Goal: Task Accomplishment & Management: Use online tool/utility

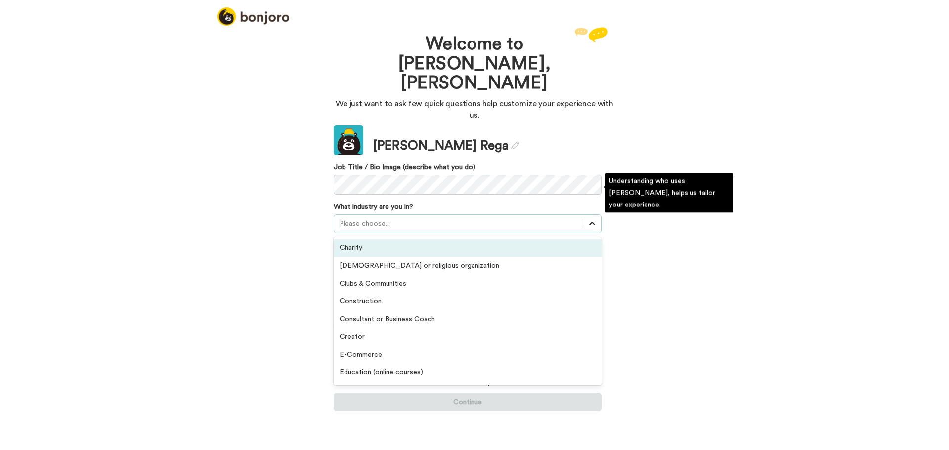
click at [589, 219] on icon at bounding box center [592, 224] width 10 height 10
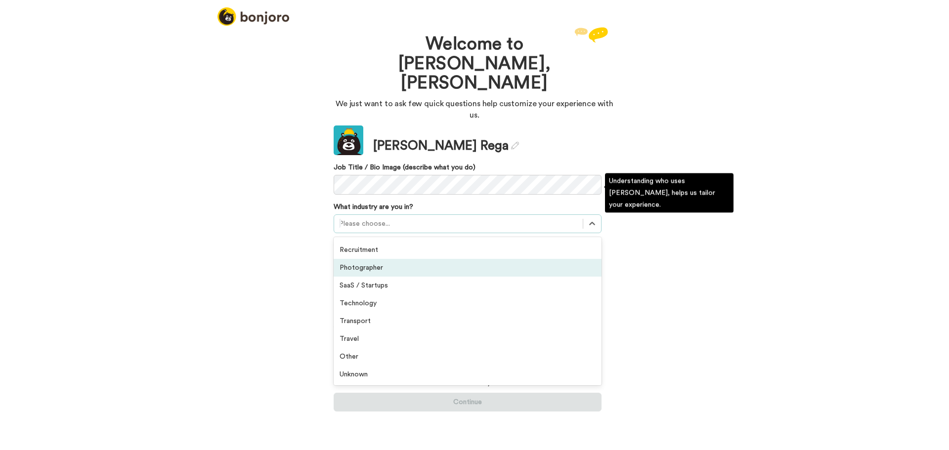
scroll to position [180, 0]
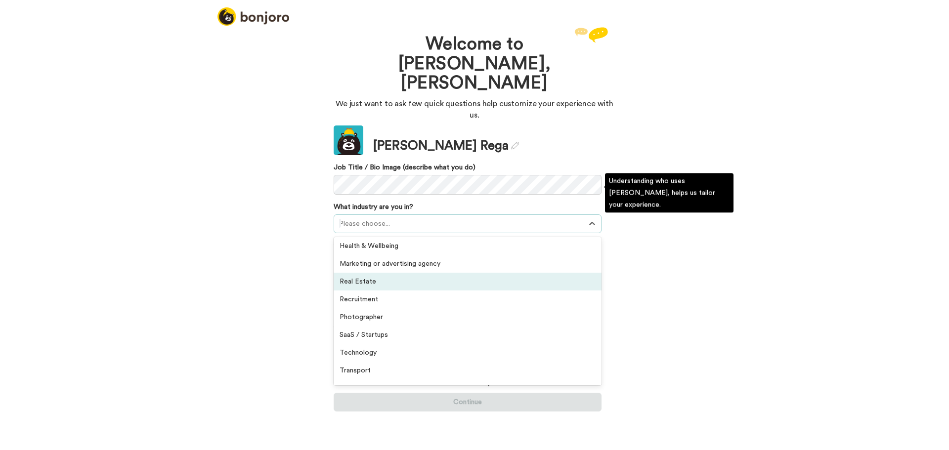
click at [423, 273] on div "Real Estate" at bounding box center [468, 282] width 268 height 18
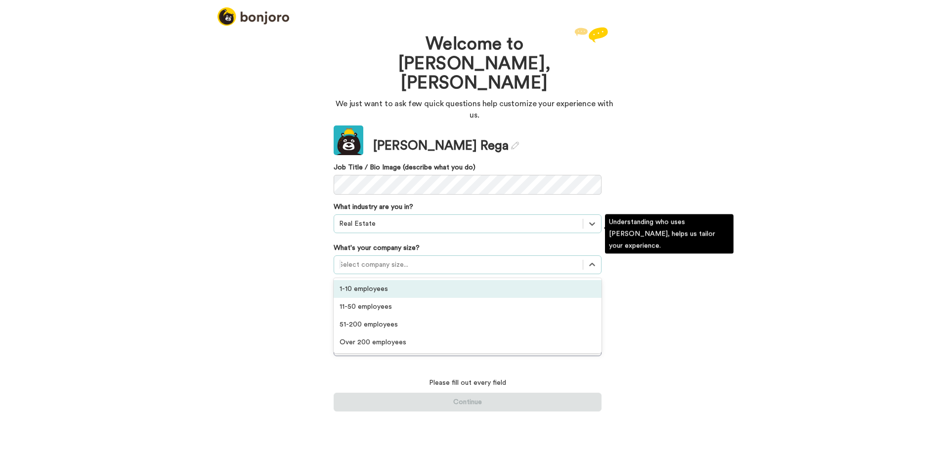
click at [465, 259] on div at bounding box center [458, 265] width 239 height 12
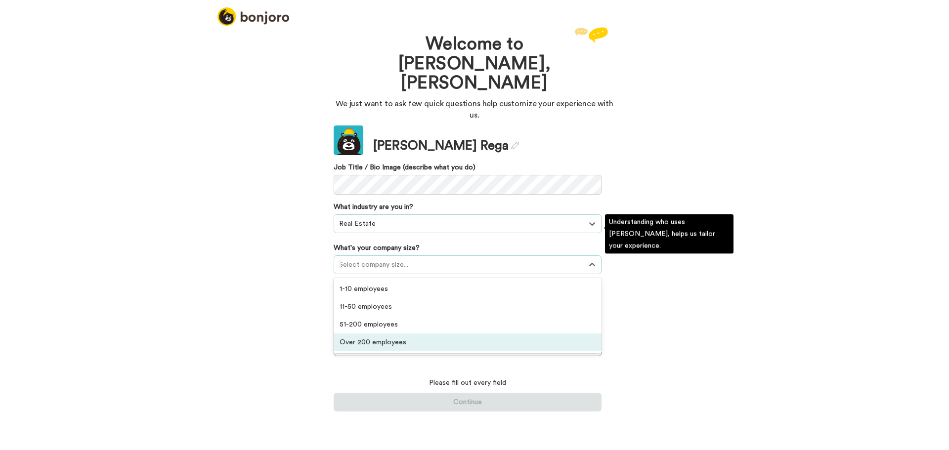
click at [443, 334] on div "Over 200 employees" at bounding box center [468, 343] width 268 height 18
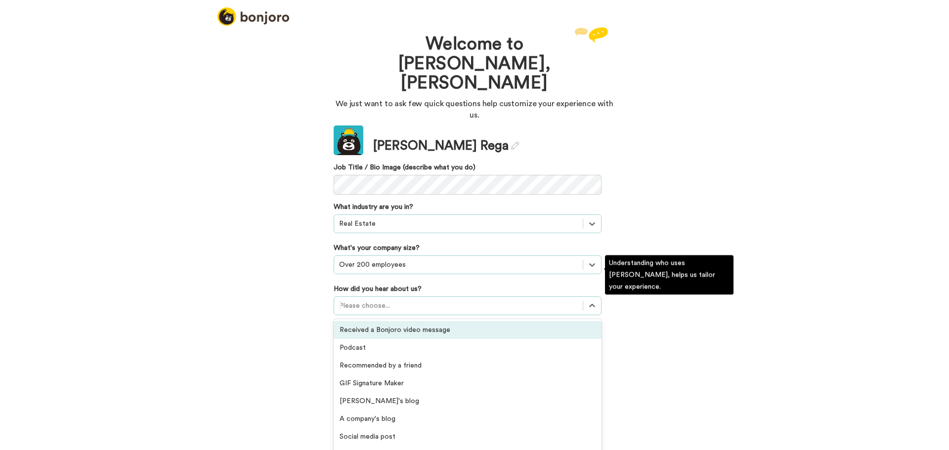
click at [448, 300] on div at bounding box center [458, 306] width 239 height 12
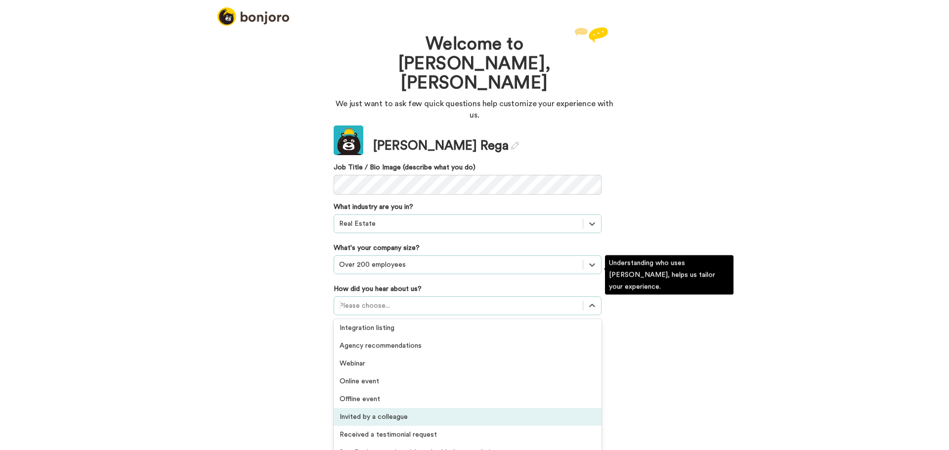
scroll to position [212, 0]
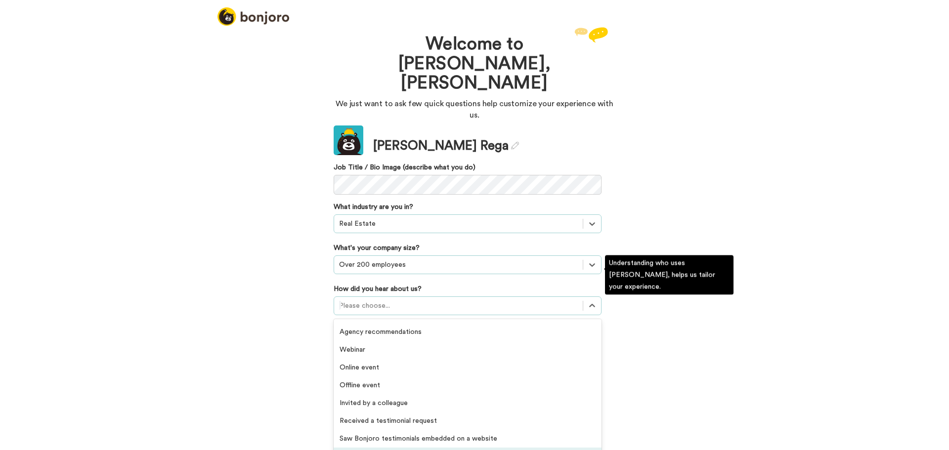
click at [385, 448] on div "Others" at bounding box center [468, 457] width 268 height 18
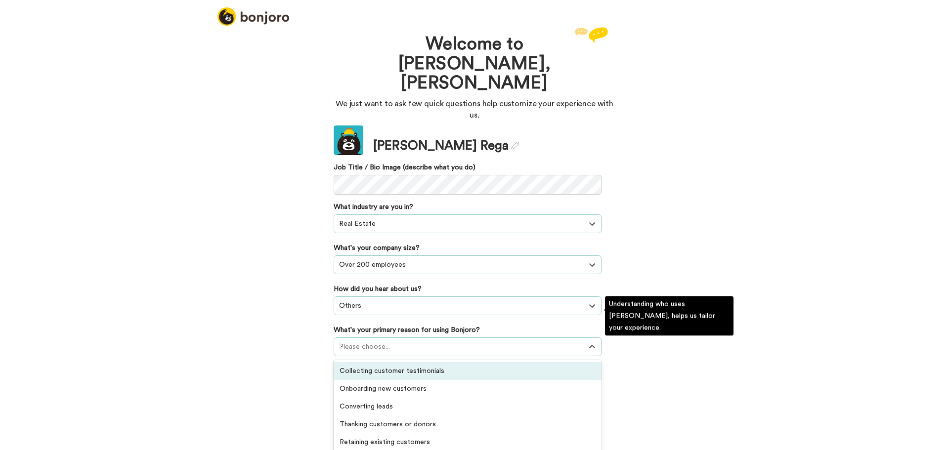
click at [436, 341] on div at bounding box center [458, 347] width 239 height 12
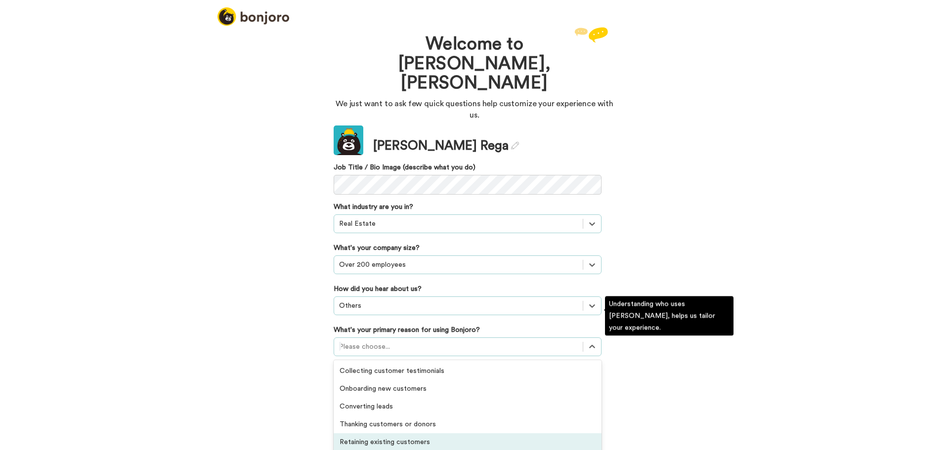
click at [414, 434] on div "Retaining existing customers" at bounding box center [468, 443] width 268 height 18
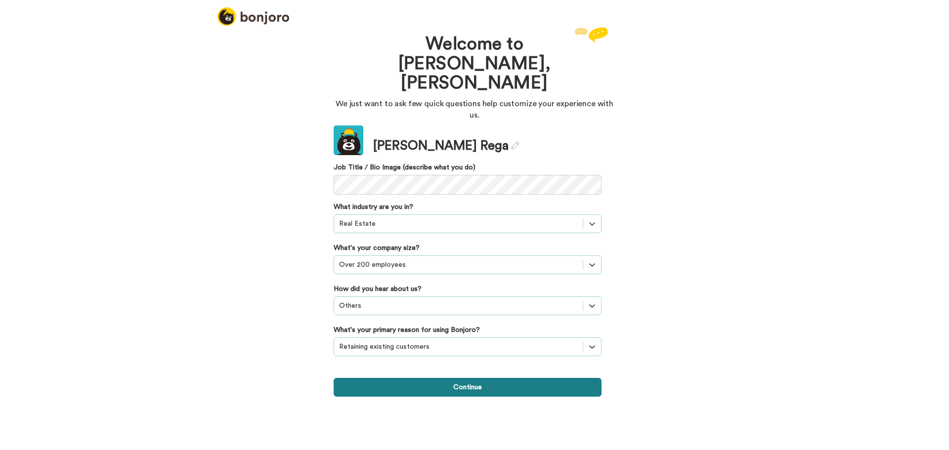
click at [494, 378] on button "Continue" at bounding box center [468, 387] width 268 height 19
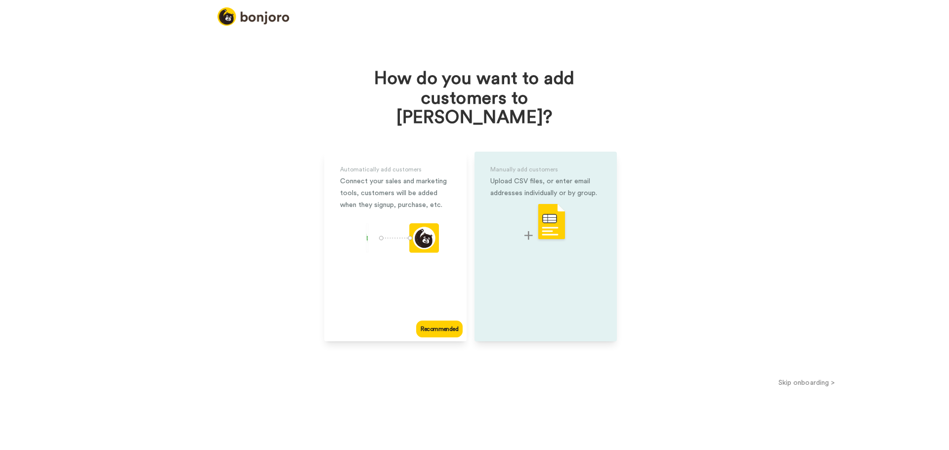
click at [553, 203] on img at bounding box center [545, 222] width 43 height 39
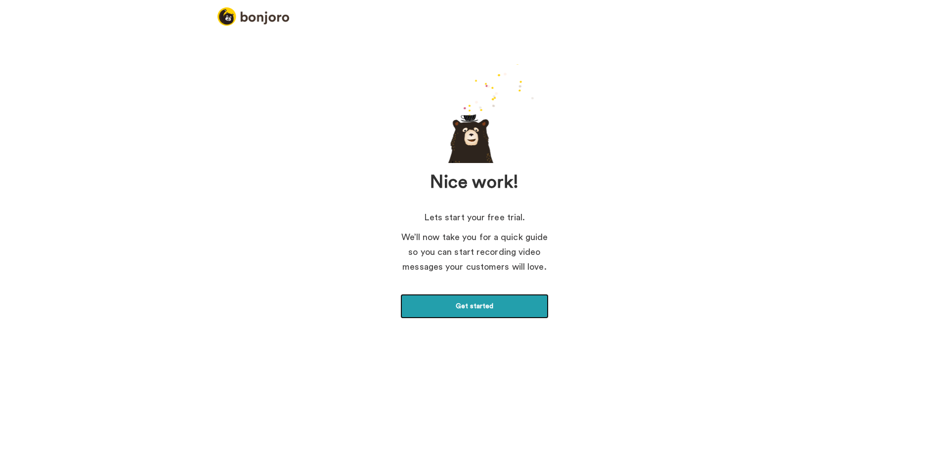
click at [504, 305] on link "Get started" at bounding box center [474, 306] width 148 height 25
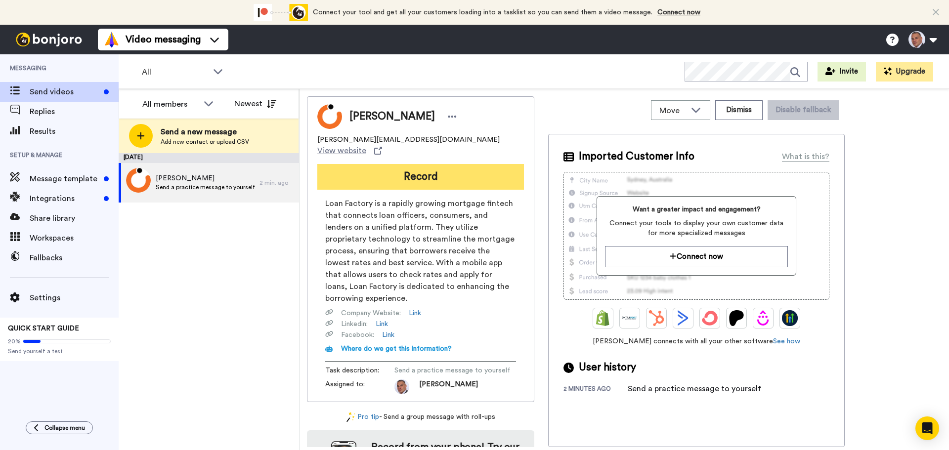
click at [414, 167] on button "Record" at bounding box center [420, 177] width 207 height 26
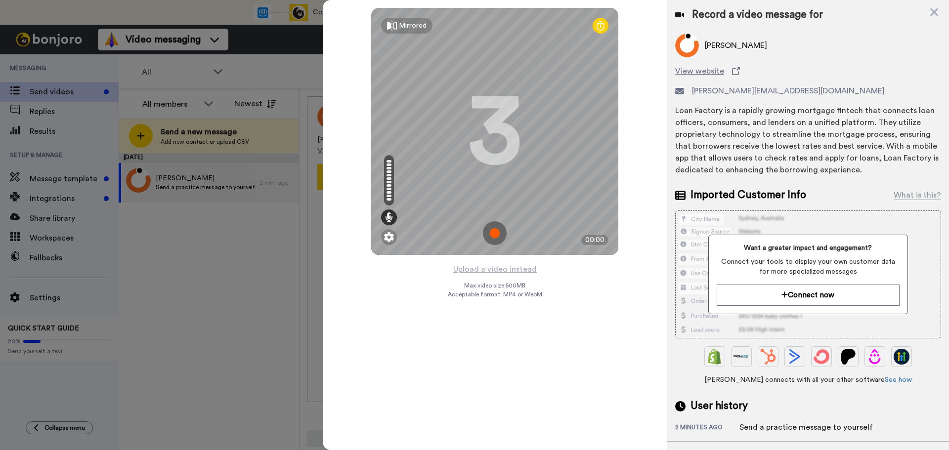
click at [498, 236] on img at bounding box center [495, 233] width 24 height 24
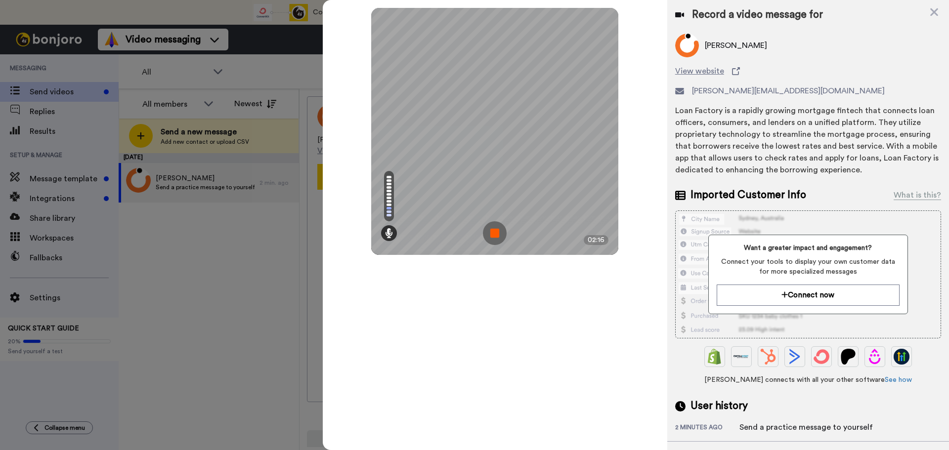
click at [496, 235] on img at bounding box center [495, 233] width 24 height 24
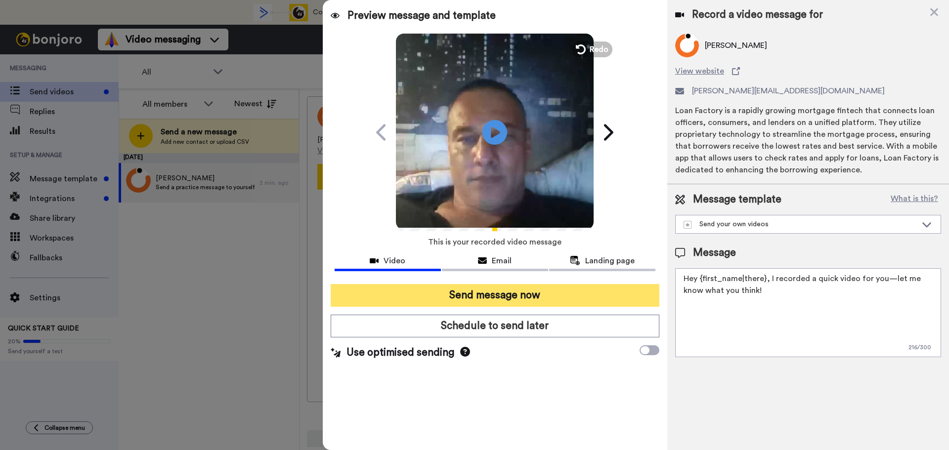
click at [553, 297] on button "Send message now" at bounding box center [495, 295] width 329 height 23
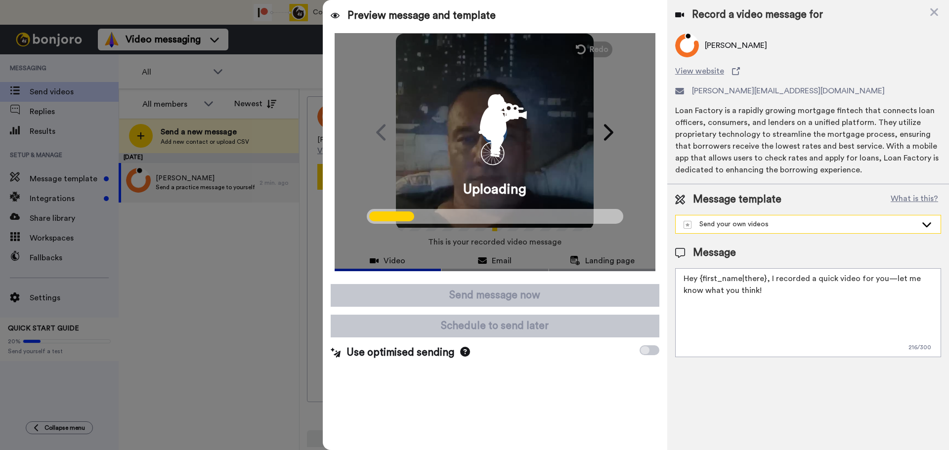
click at [863, 223] on div "Send your own videos" at bounding box center [800, 224] width 233 height 10
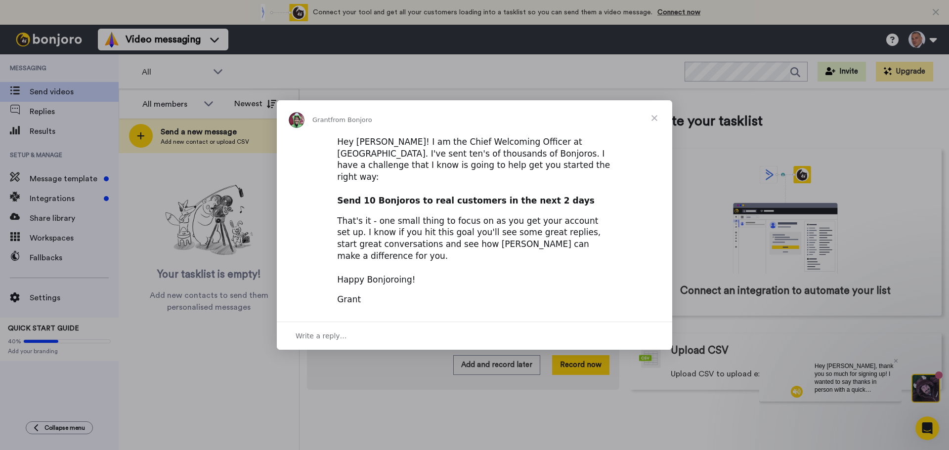
click at [654, 127] on span "Close" at bounding box center [655, 118] width 36 height 36
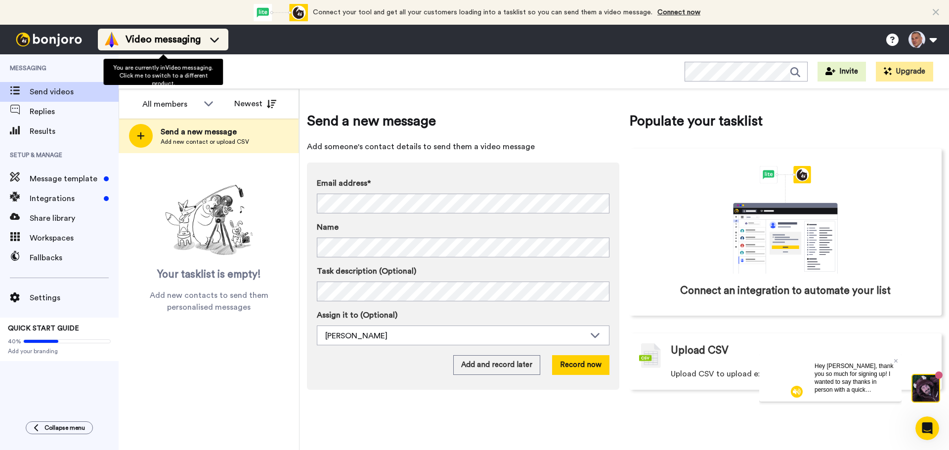
click at [219, 41] on icon at bounding box center [215, 40] width 16 height 10
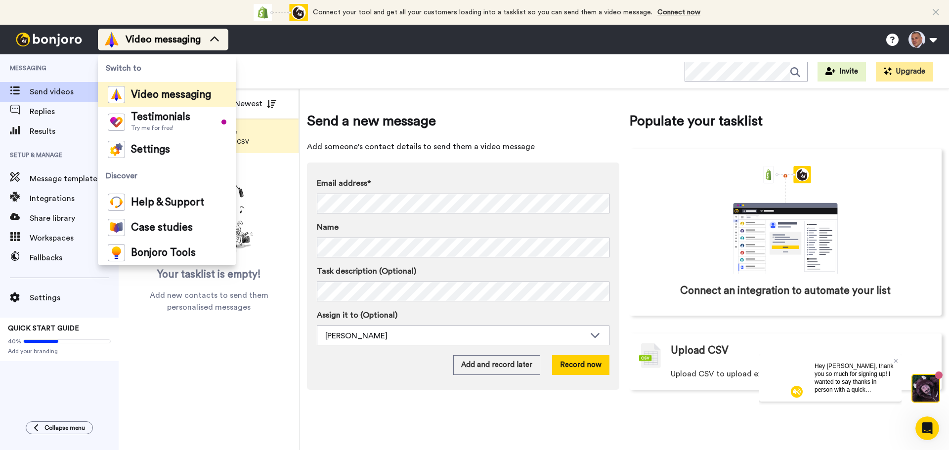
click at [219, 41] on icon at bounding box center [215, 40] width 16 height 10
